Goal: Check status: Check status

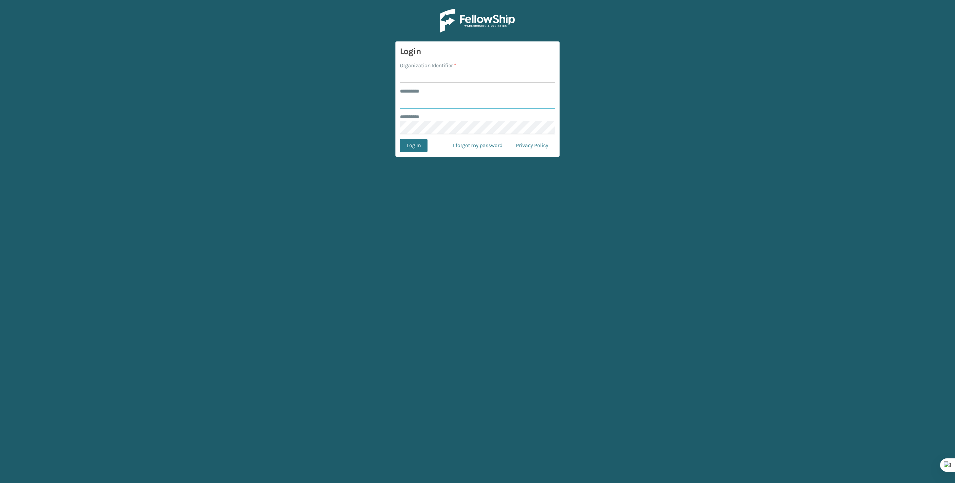
type input "*******"
click at [445, 76] on input "Organization Identifier *" at bounding box center [477, 75] width 155 height 13
type input "Brightech"
click at [411, 143] on button "Log In" at bounding box center [414, 145] width 28 height 13
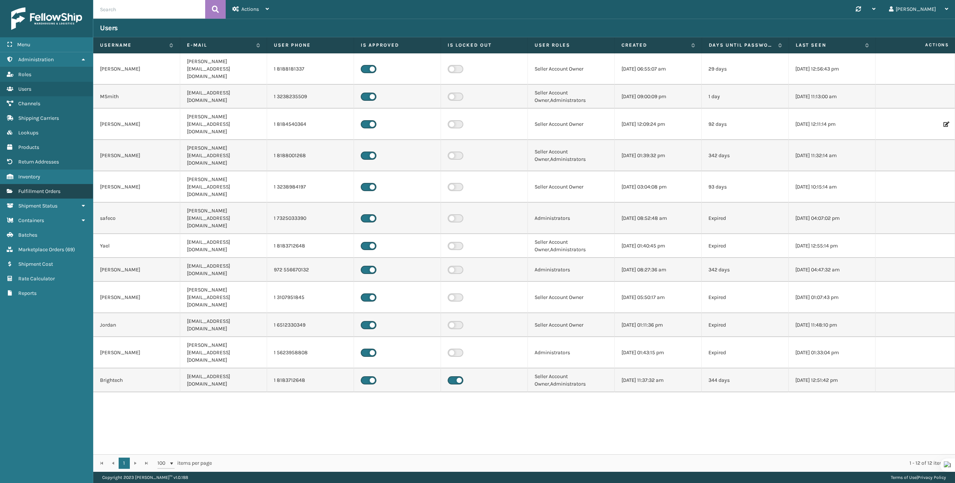
click at [51, 194] on link "Fulfillment Orders" at bounding box center [46, 191] width 93 height 15
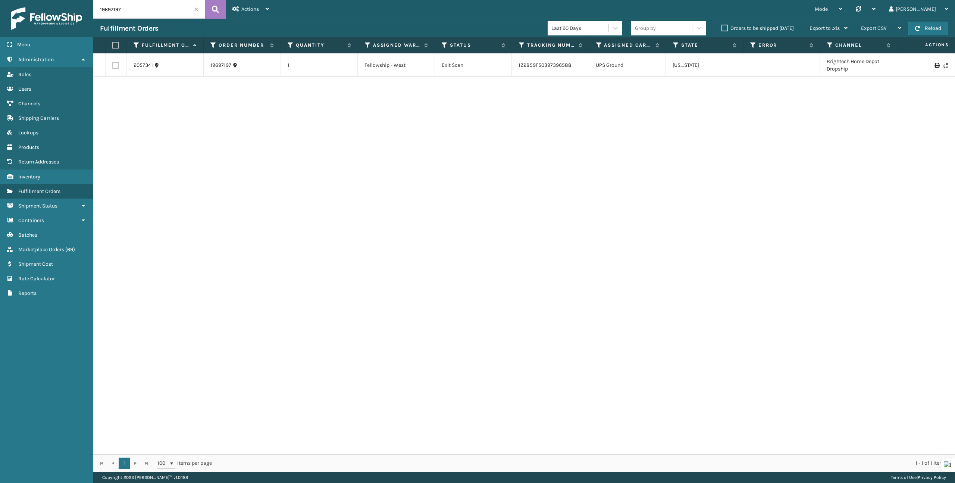
click at [140, 12] on input "19697197" at bounding box center [149, 9] width 112 height 19
paste input "300901244252472614"
type input "300901244252472614"
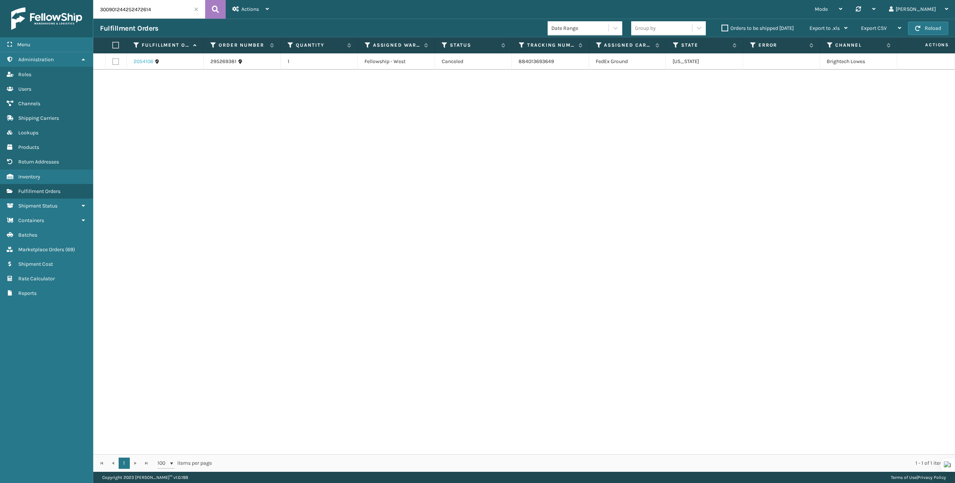
click at [142, 58] on link "2054106" at bounding box center [144, 61] width 20 height 7
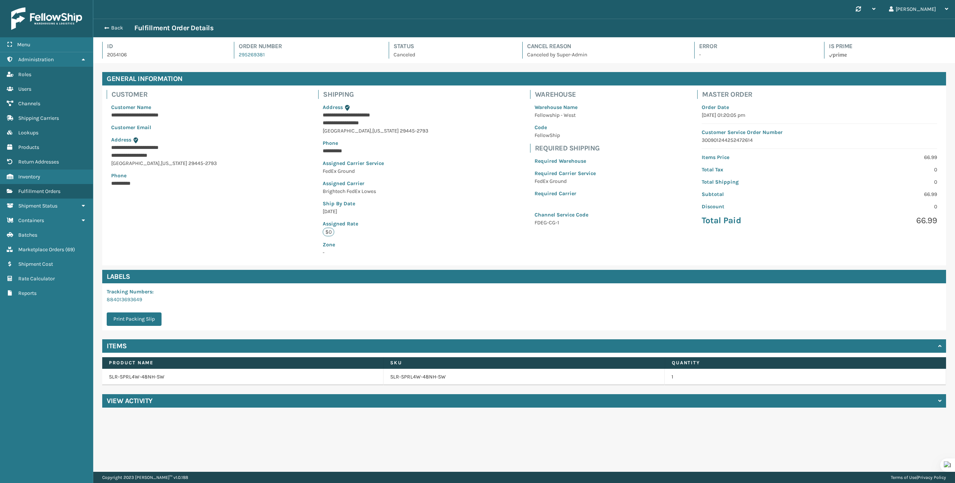
scroll to position [18, 862]
click at [115, 25] on button "Back" at bounding box center [117, 28] width 34 height 7
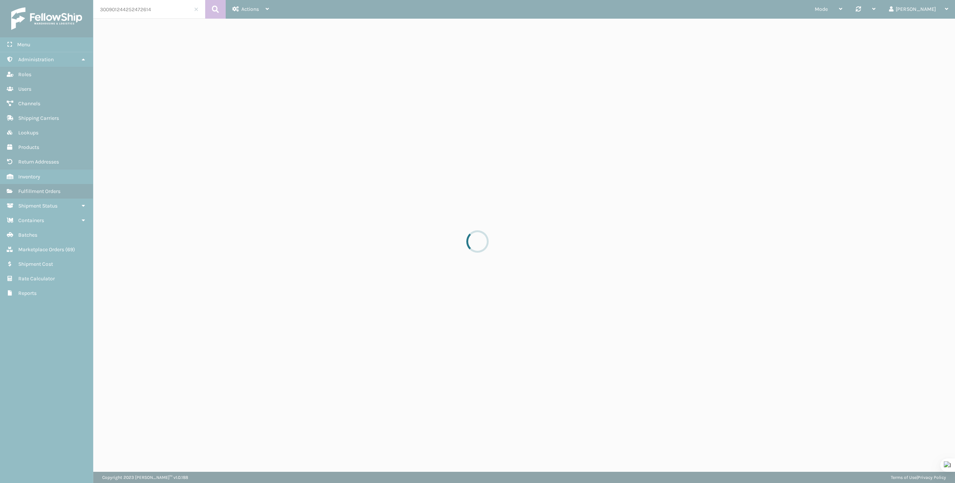
click at [151, 13] on div at bounding box center [477, 241] width 955 height 483
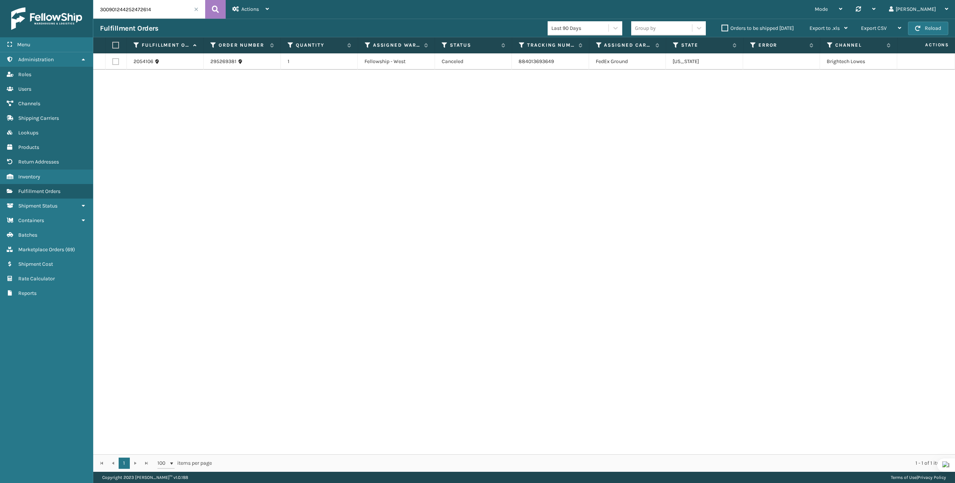
click at [151, 12] on input "300901244252472614" at bounding box center [149, 9] width 112 height 19
paste input "43071"
type input "43071"
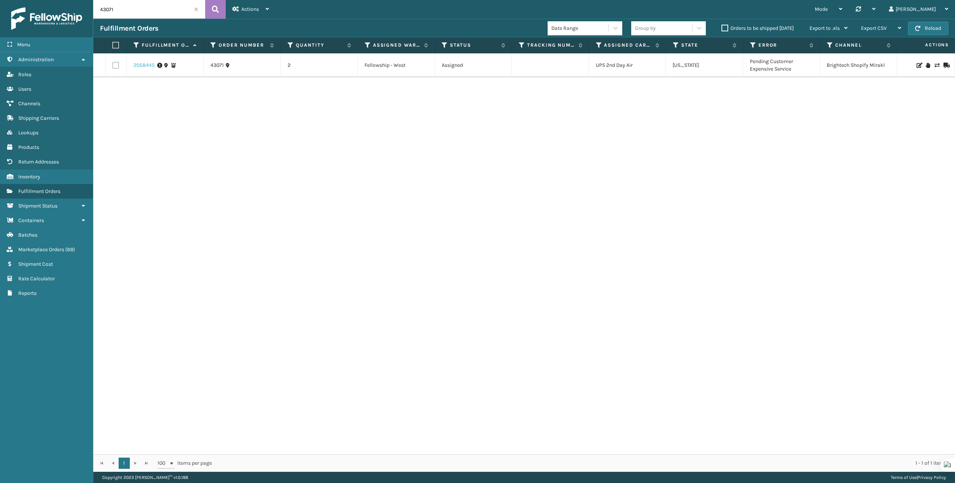
click at [140, 66] on link "2058445" at bounding box center [144, 65] width 21 height 7
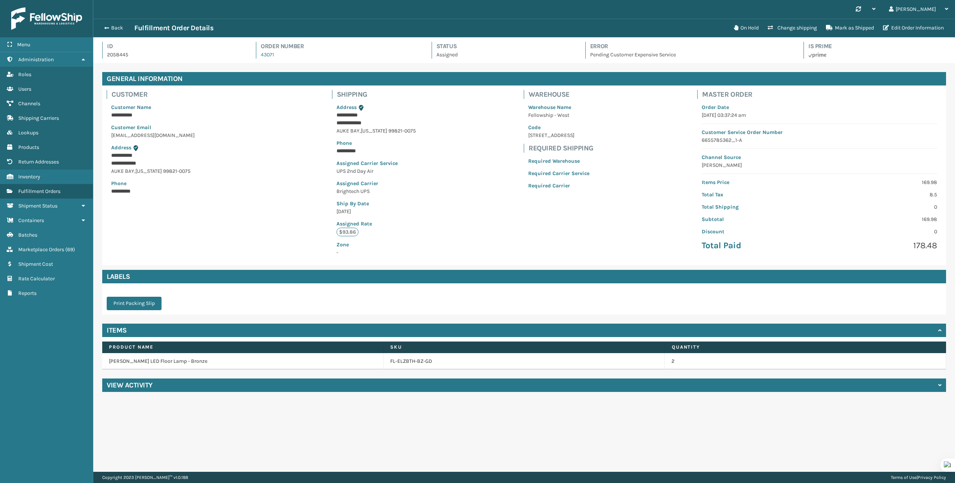
scroll to position [18, 862]
click at [713, 165] on p "[PERSON_NAME]" at bounding box center [819, 165] width 235 height 8
click at [716, 140] on p "6655785362_1-A" at bounding box center [819, 140] width 235 height 8
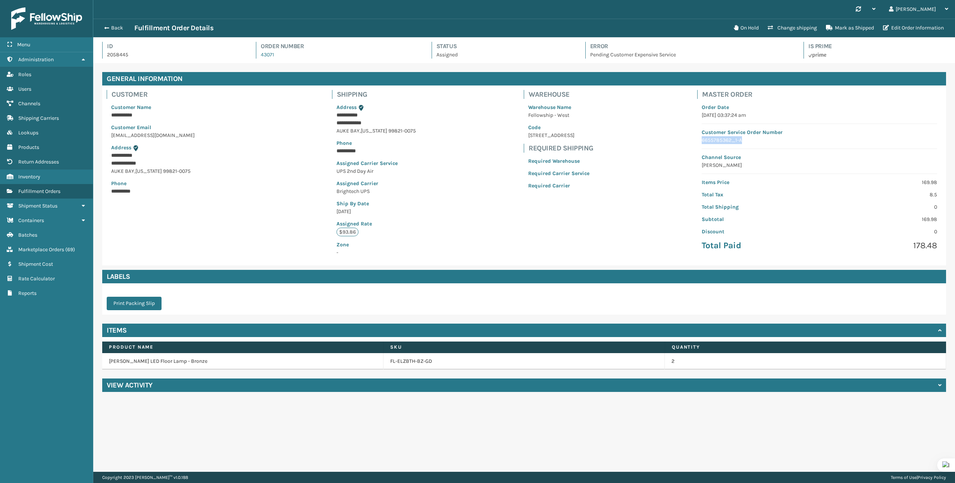
click at [716, 140] on p "6655785362_1-A" at bounding box center [819, 140] width 235 height 8
copy p "6655785362_1-A"
click at [746, 26] on button "On Hold" at bounding box center [746, 28] width 34 height 15
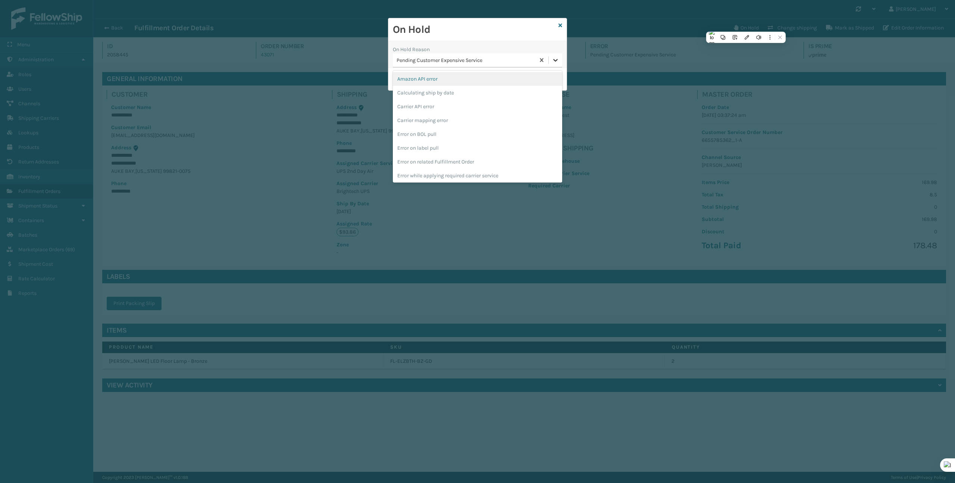
click at [552, 61] on div at bounding box center [555, 59] width 13 height 13
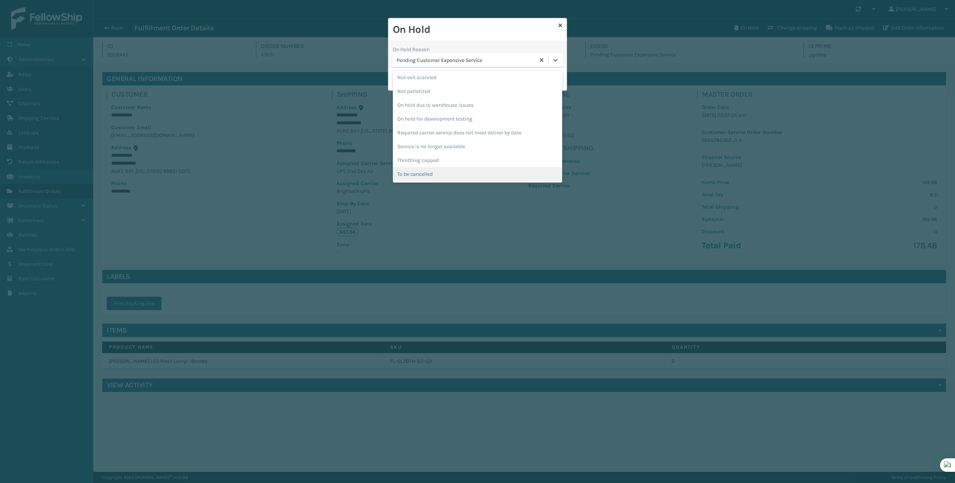
click at [487, 172] on div "To be cancelled" at bounding box center [477, 174] width 169 height 14
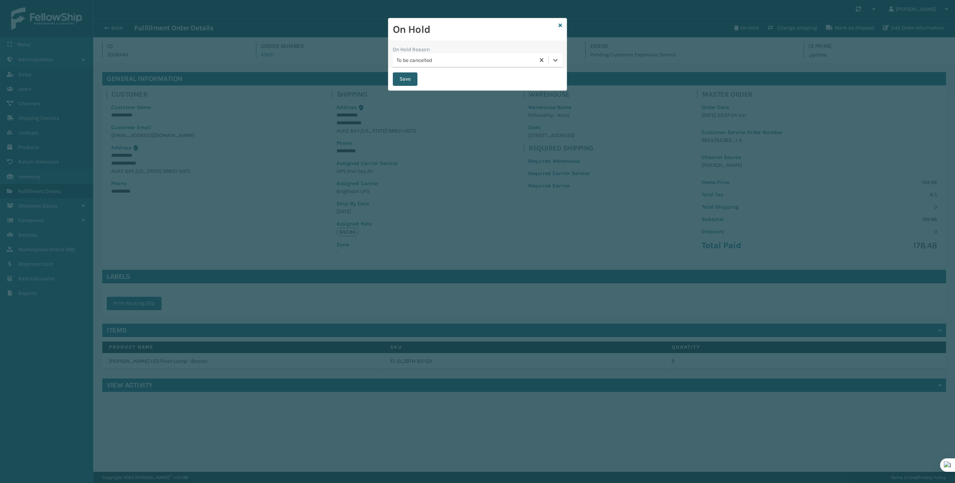
click at [411, 74] on button "Save" at bounding box center [405, 78] width 25 height 13
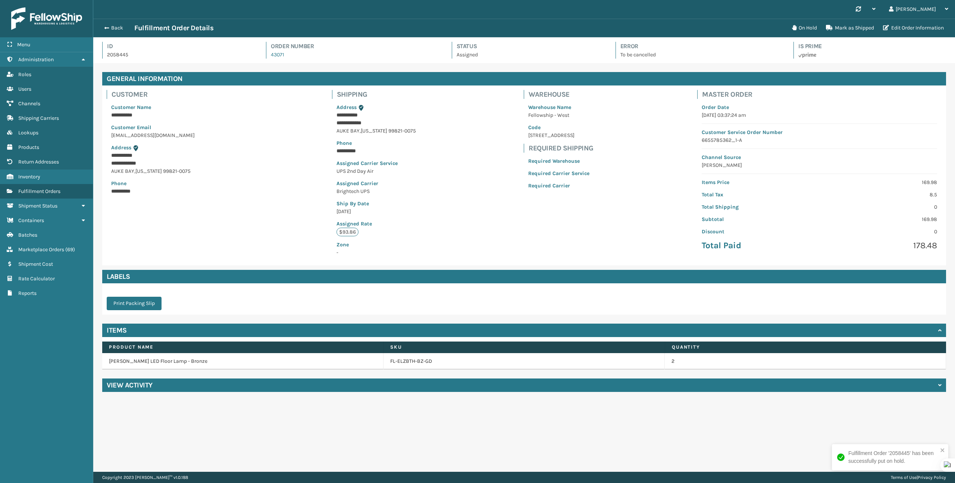
scroll to position [18, 862]
click at [724, 140] on p "6655785362_1-A" at bounding box center [819, 140] width 235 height 8
copy p "6655785362_1-A"
